Goal: Find contact information: Find contact information

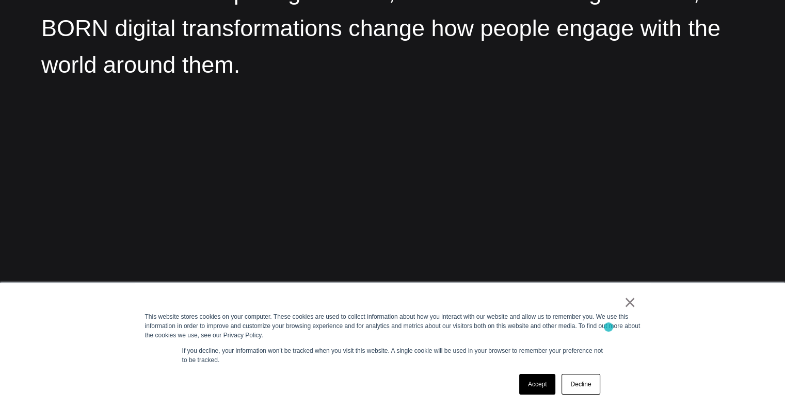
scroll to position [1551, 0]
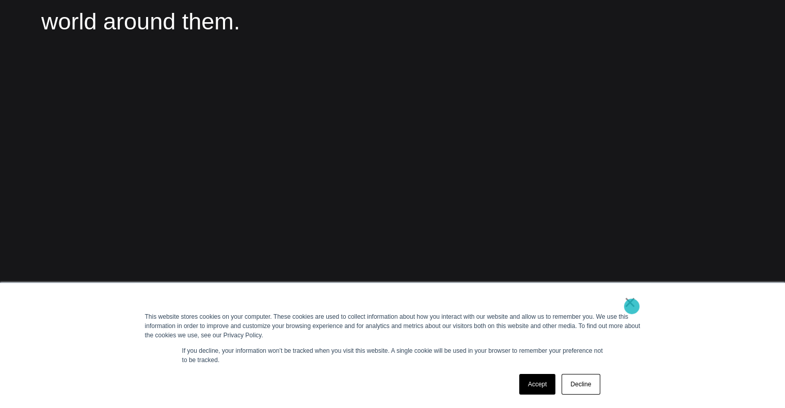
click at [632, 306] on link "×" at bounding box center [630, 302] width 12 height 9
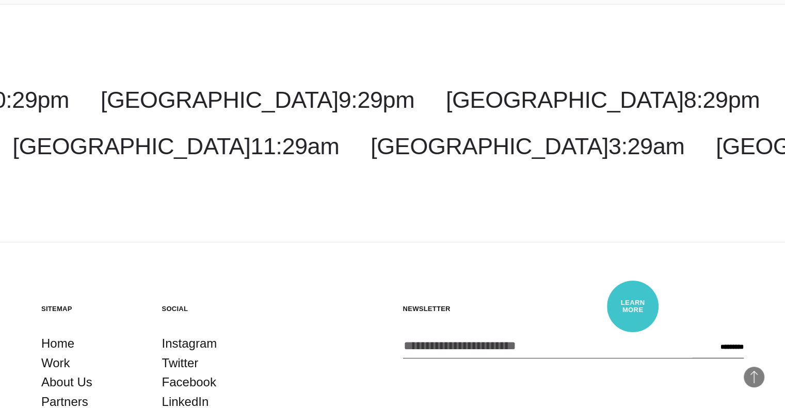
scroll to position [2953, 0]
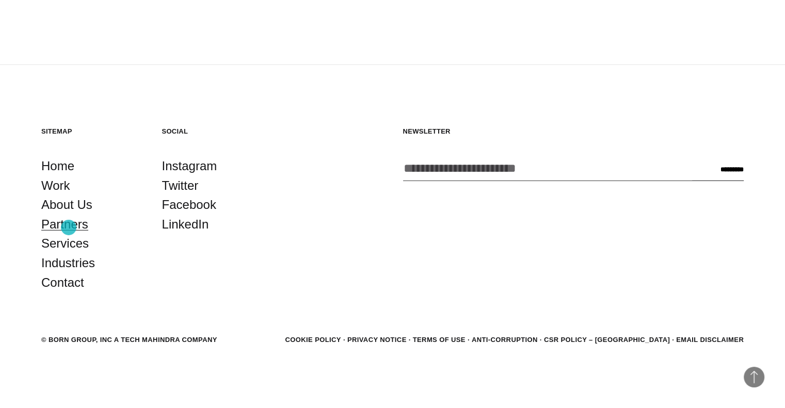
click at [69, 227] on link "Partners" at bounding box center [64, 225] width 47 height 20
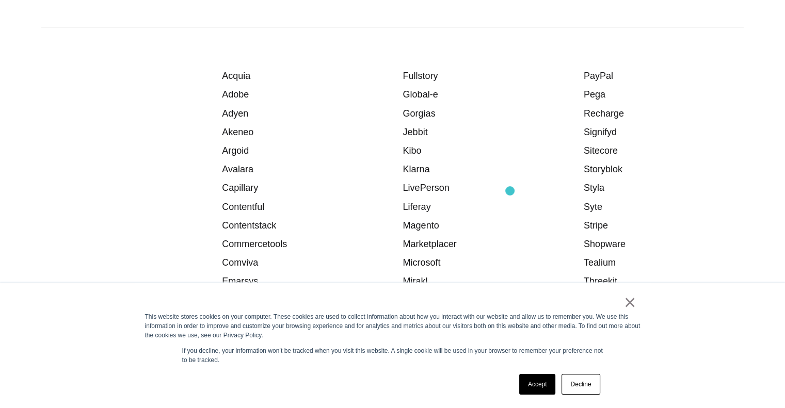
scroll to position [1397, 0]
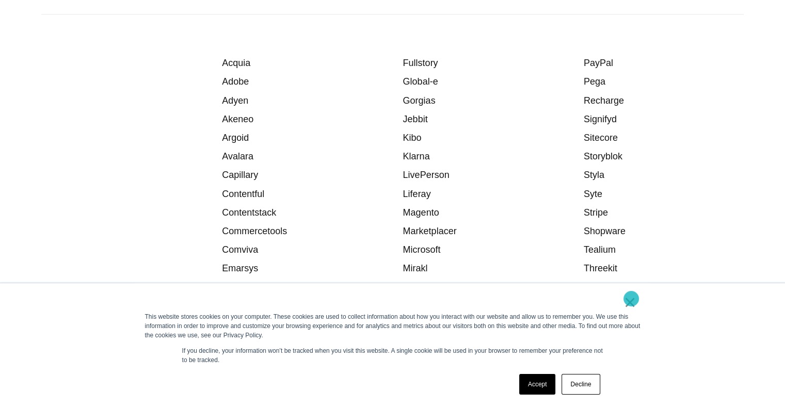
click at [631, 299] on link "×" at bounding box center [630, 302] width 12 height 9
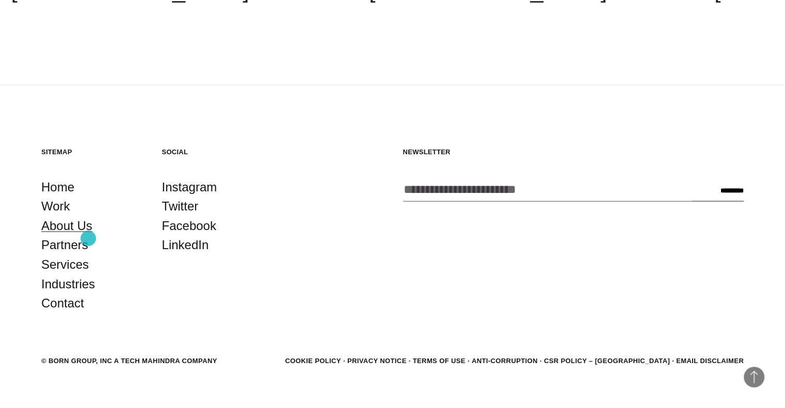
scroll to position [2026, 0]
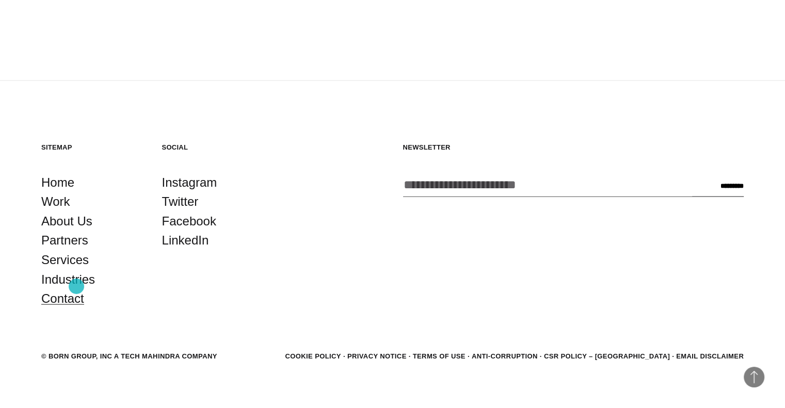
click at [76, 289] on link "Contact" at bounding box center [62, 299] width 43 height 20
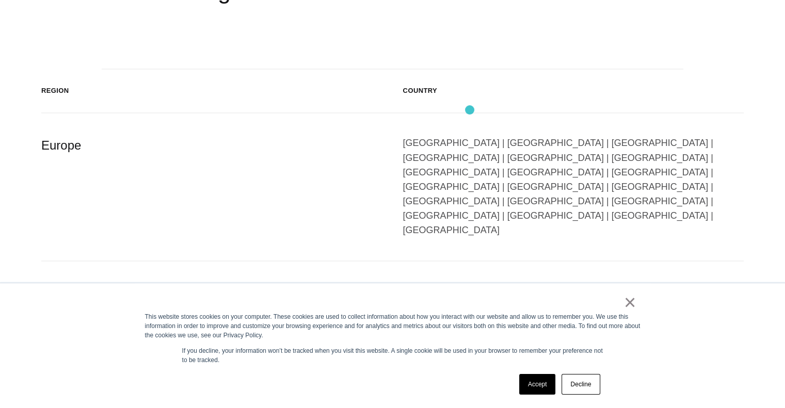
scroll to position [1696, 0]
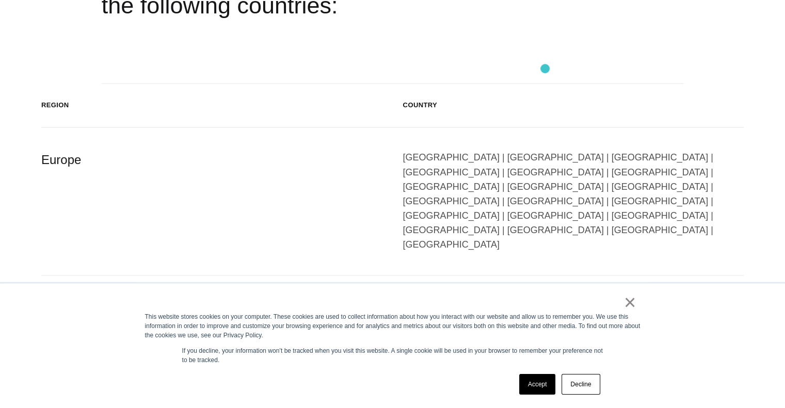
click at [545, 84] on header "Region Country" at bounding box center [392, 106] width 702 height 44
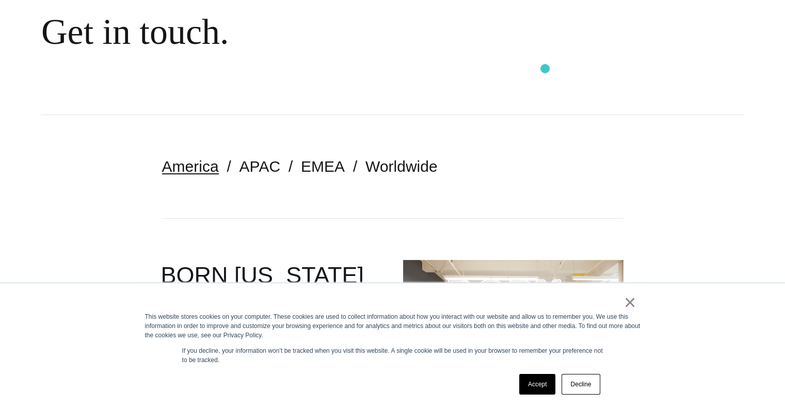
scroll to position [0, 0]
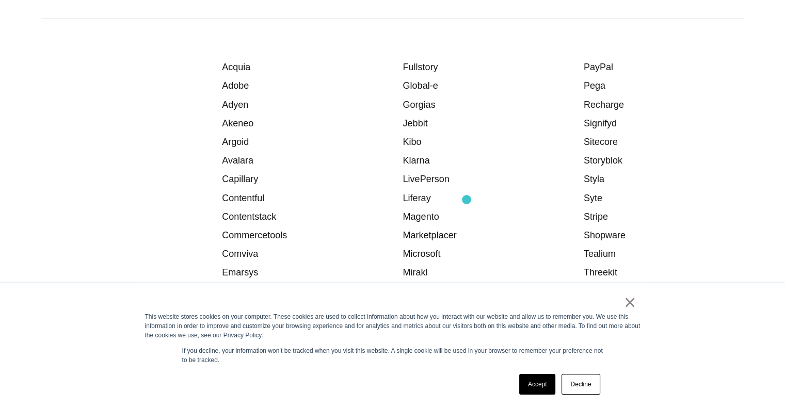
scroll to position [1390, 0]
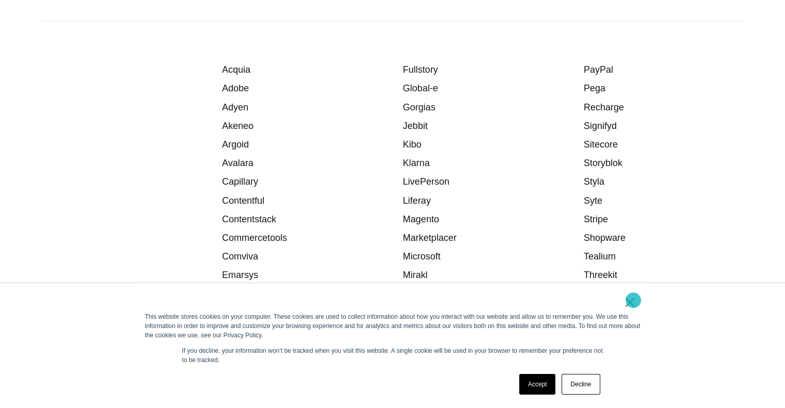
click at [633, 300] on link "×" at bounding box center [630, 302] width 12 height 9
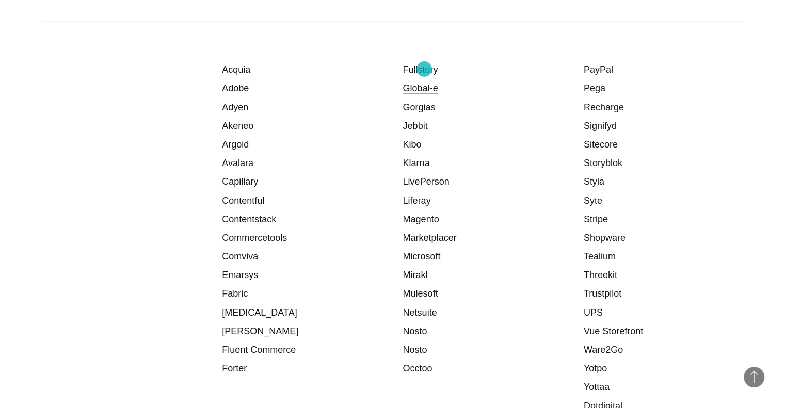
click at [424, 83] on link "Global-e" at bounding box center [420, 88] width 35 height 10
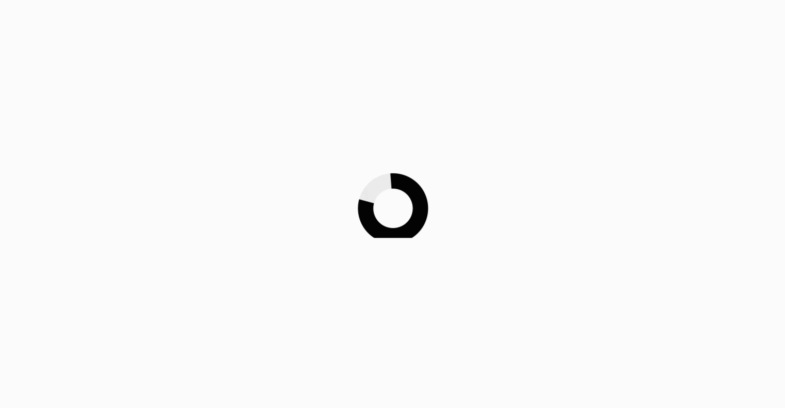
scroll to position [1390, 0]
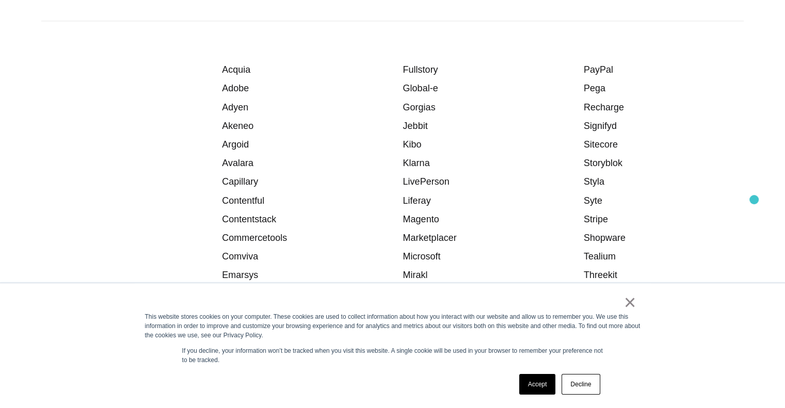
click at [754, 200] on div "Partner Directory Acquia Adobe Adyen [GEOGRAPHIC_DATA] [GEOGRAPHIC_DATA] Avalar…" at bounding box center [392, 193] width 785 height 572
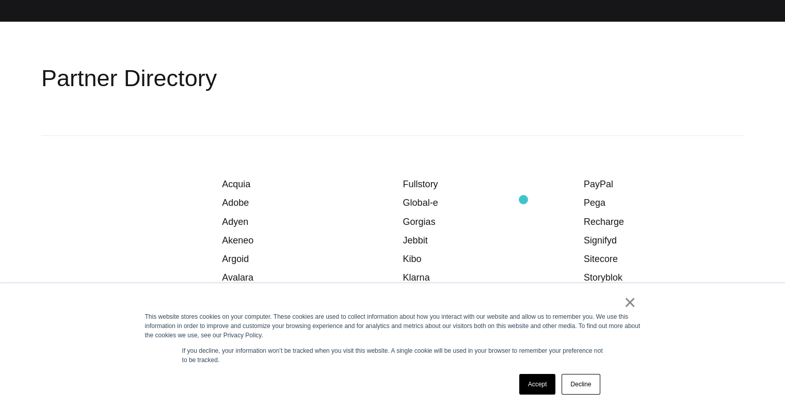
scroll to position [1445, 0]
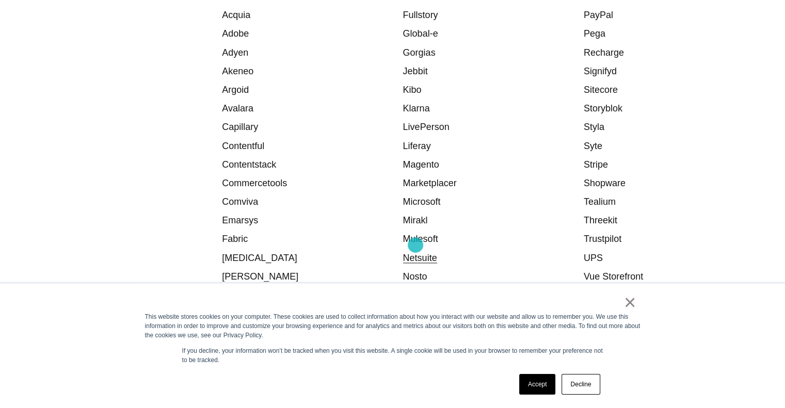
click at [420, 253] on link "Netsuite" at bounding box center [420, 258] width 34 height 10
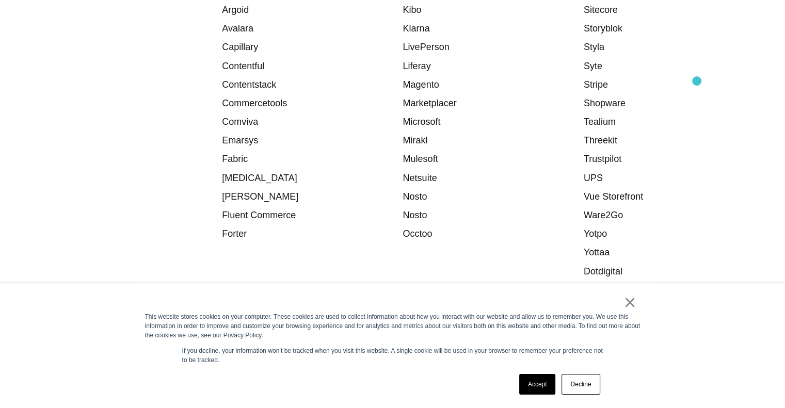
scroll to position [1485, 0]
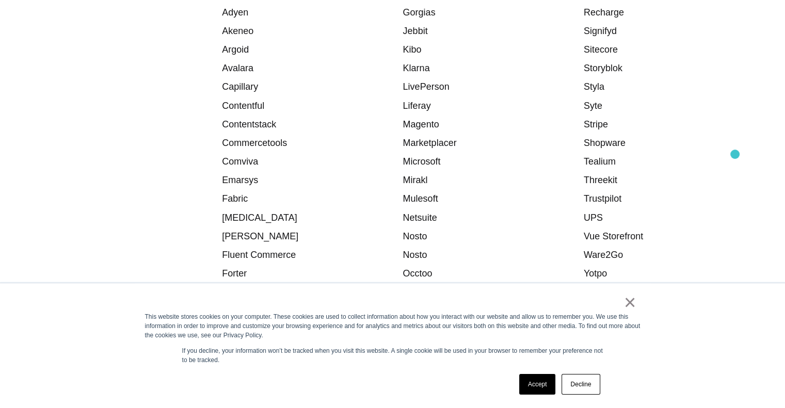
click at [735, 154] on ul "PayPal [GEOGRAPHIC_DATA] Recharge Signifyd Sitecore Storyblok [GEOGRAPHIC_DATA]…" at bounding box center [663, 143] width 160 height 351
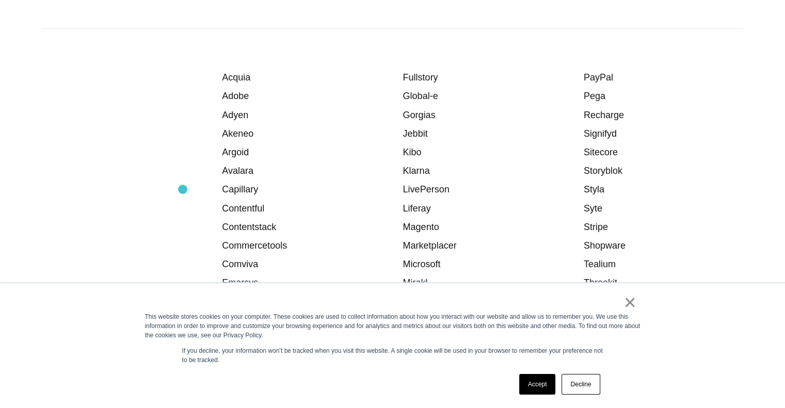
scroll to position [1343, 0]
